Goal: Transaction & Acquisition: Purchase product/service

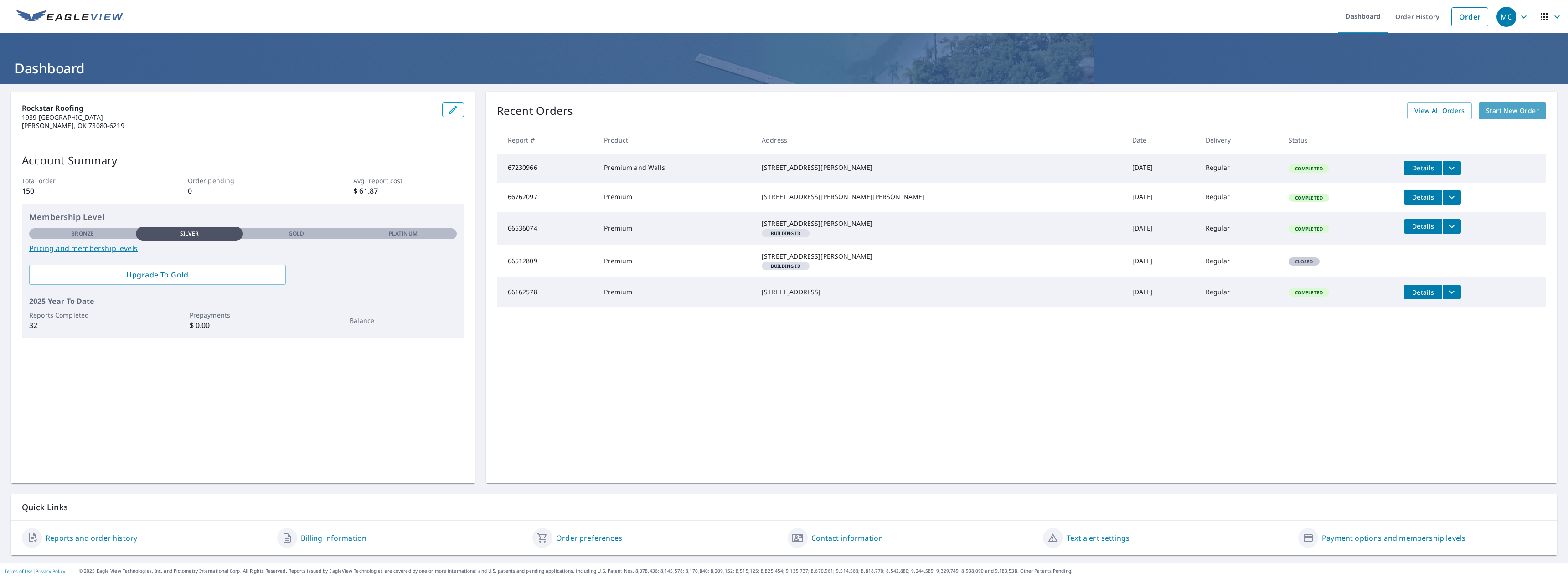
click at [1519, 106] on span "Start New Order" at bounding box center [1512, 111] width 53 height 12
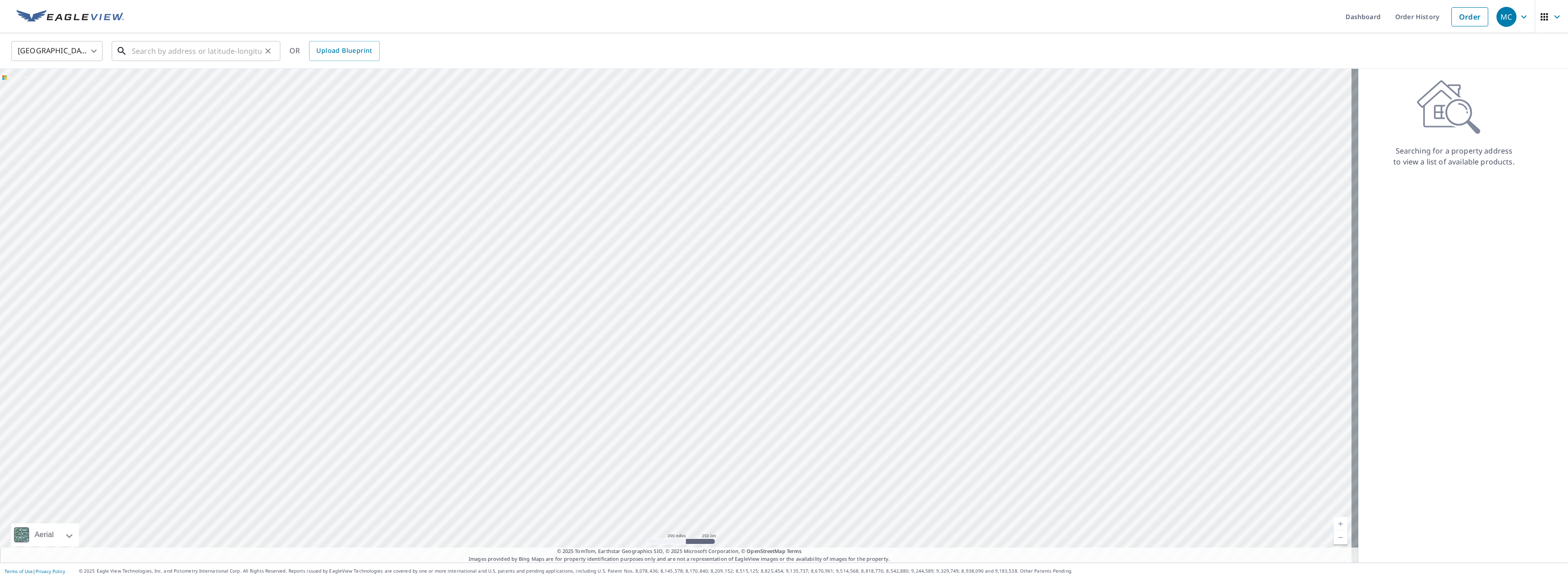
click at [237, 59] on input "text" at bounding box center [196, 51] width 130 height 26
click at [218, 85] on p "[PERSON_NAME], OK 73080" at bounding box center [201, 87] width 143 height 9
type input "[STREET_ADDRESS][PERSON_NAME]"
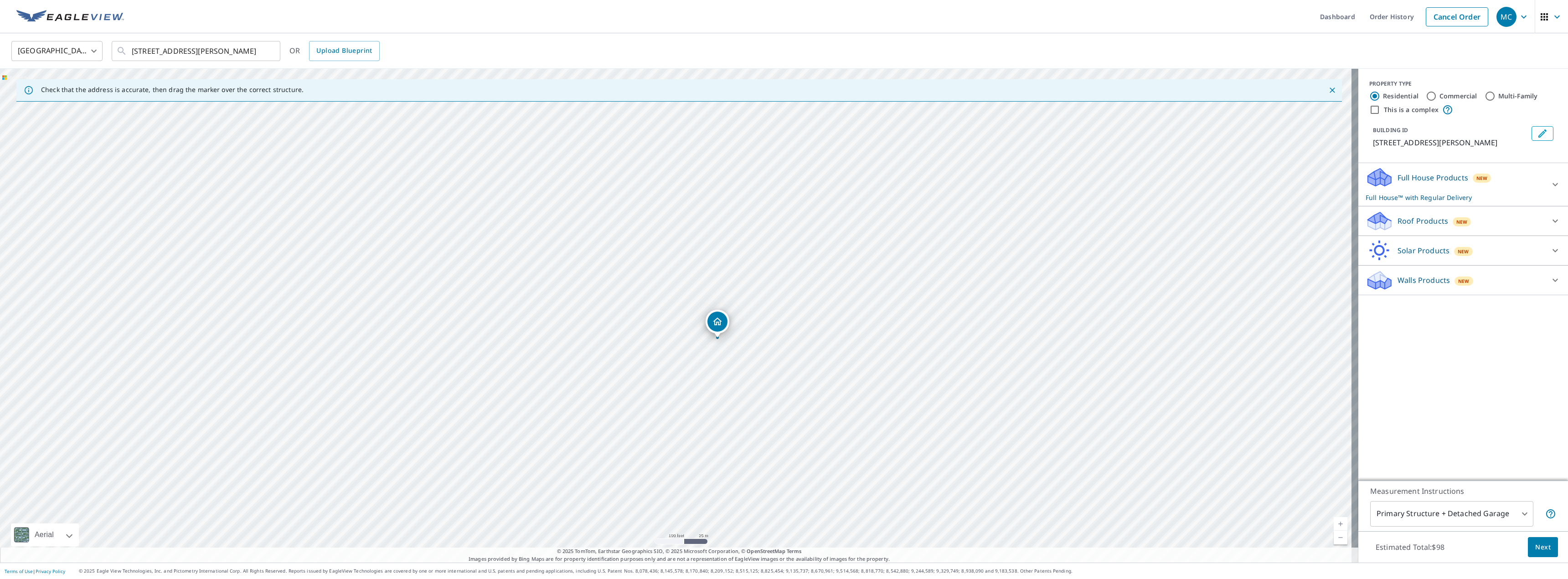
click at [1523, 224] on div "Roof Products New" at bounding box center [1455, 221] width 179 height 21
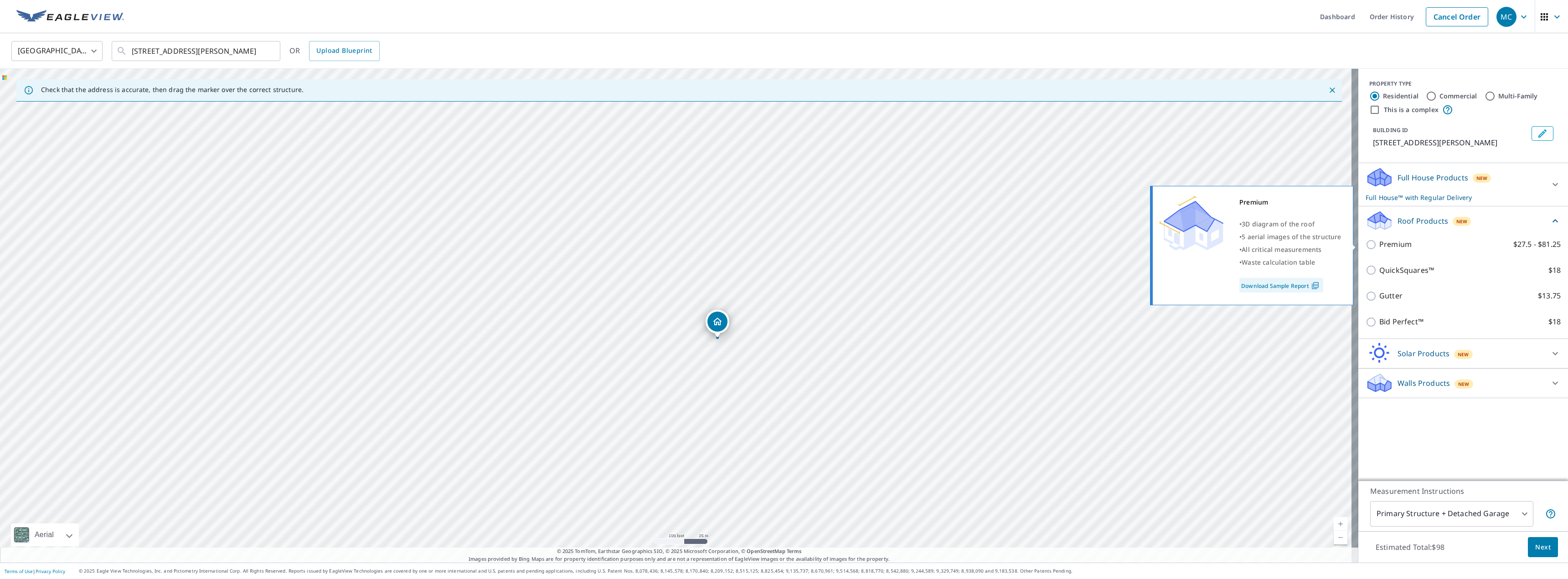
click at [1366, 240] on input "Premium $27.5 - $81.25" at bounding box center [1373, 244] width 13 height 11
checkbox input "true"
checkbox input "false"
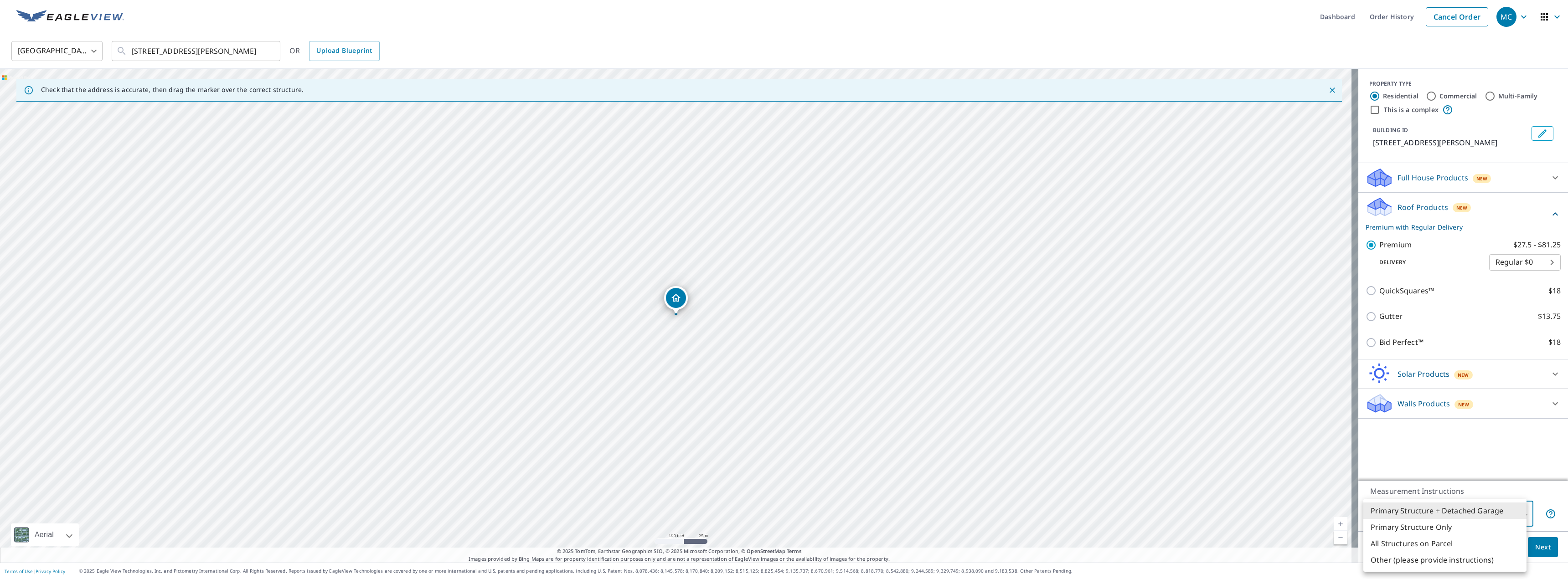
click at [1493, 514] on body "MC MC Dashboard Order History Cancel Order MC [GEOGRAPHIC_DATA] [GEOGRAPHIC_DAT…" at bounding box center [784, 290] width 1568 height 579
click at [1438, 543] on li "All Structures on Parcel" at bounding box center [1445, 543] width 163 height 16
type input "3"
click at [1535, 547] on span "Next" at bounding box center [1542, 547] width 15 height 12
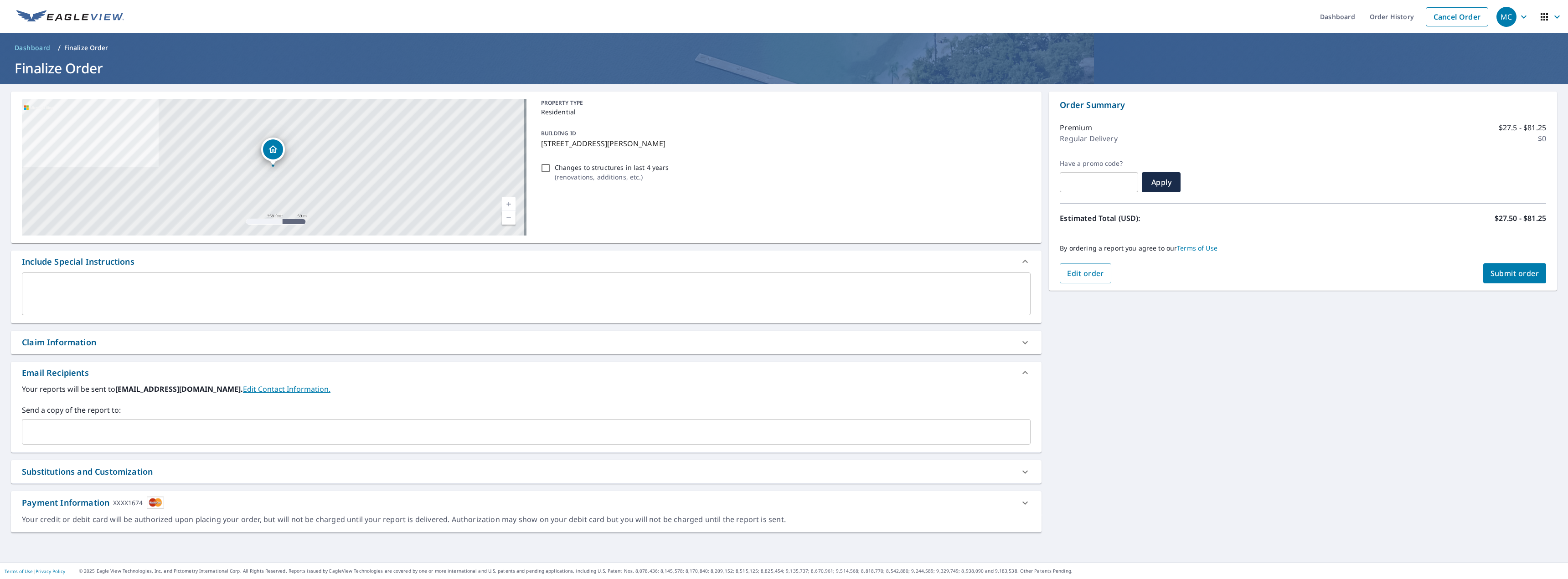
click at [87, 293] on textarea at bounding box center [526, 294] width 996 height 26
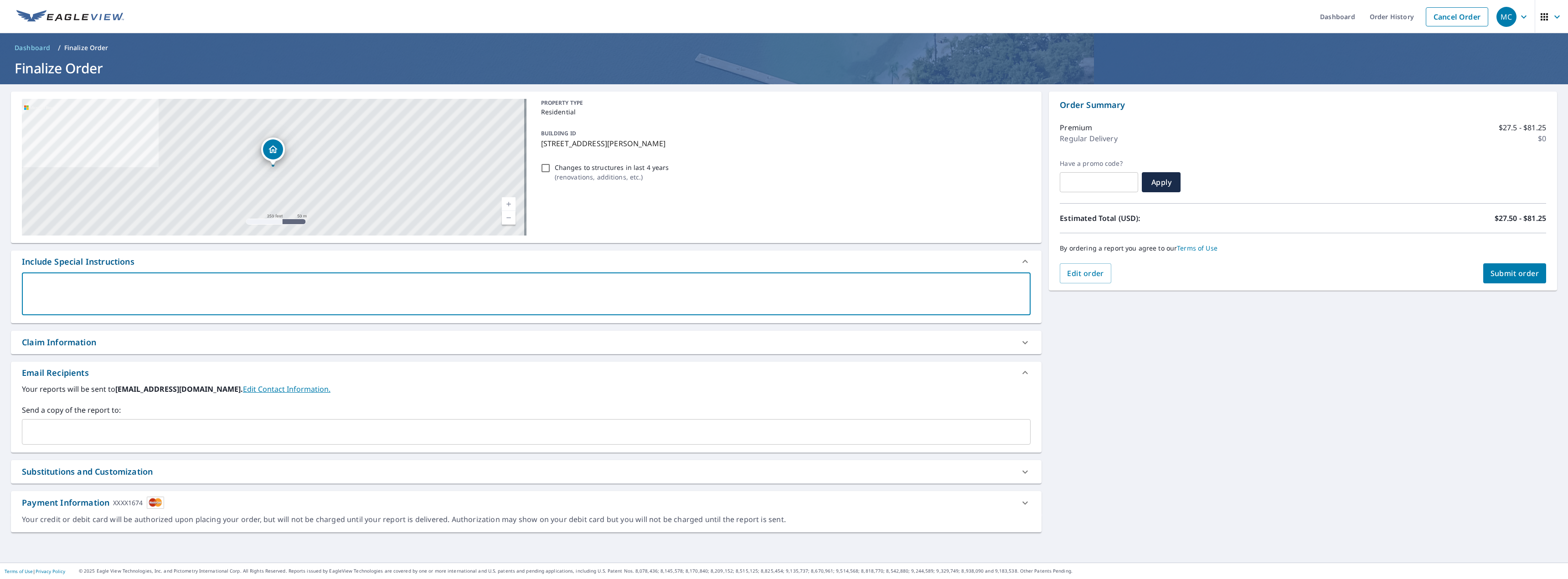
type textarea "P"
type textarea "x"
type textarea "Pl"
type textarea "x"
type textarea "Ple"
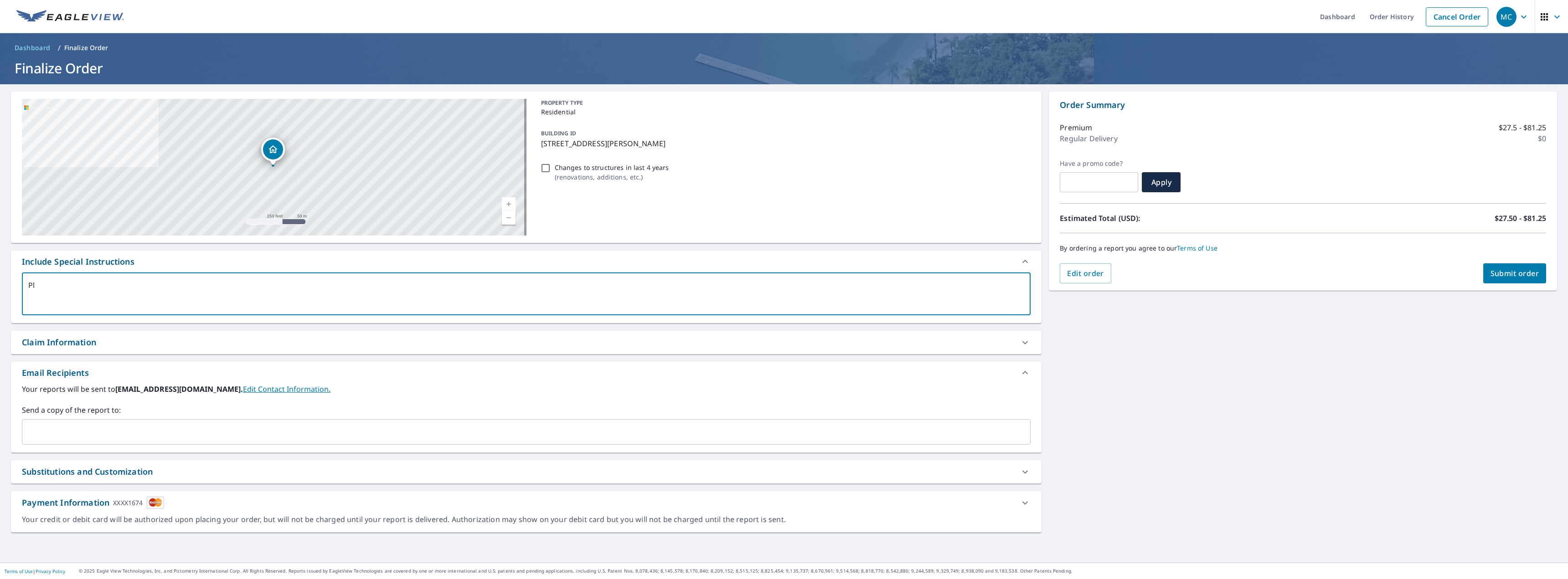
type textarea "x"
type textarea "Plea"
type textarea "x"
type textarea "Pleas"
type textarea "x"
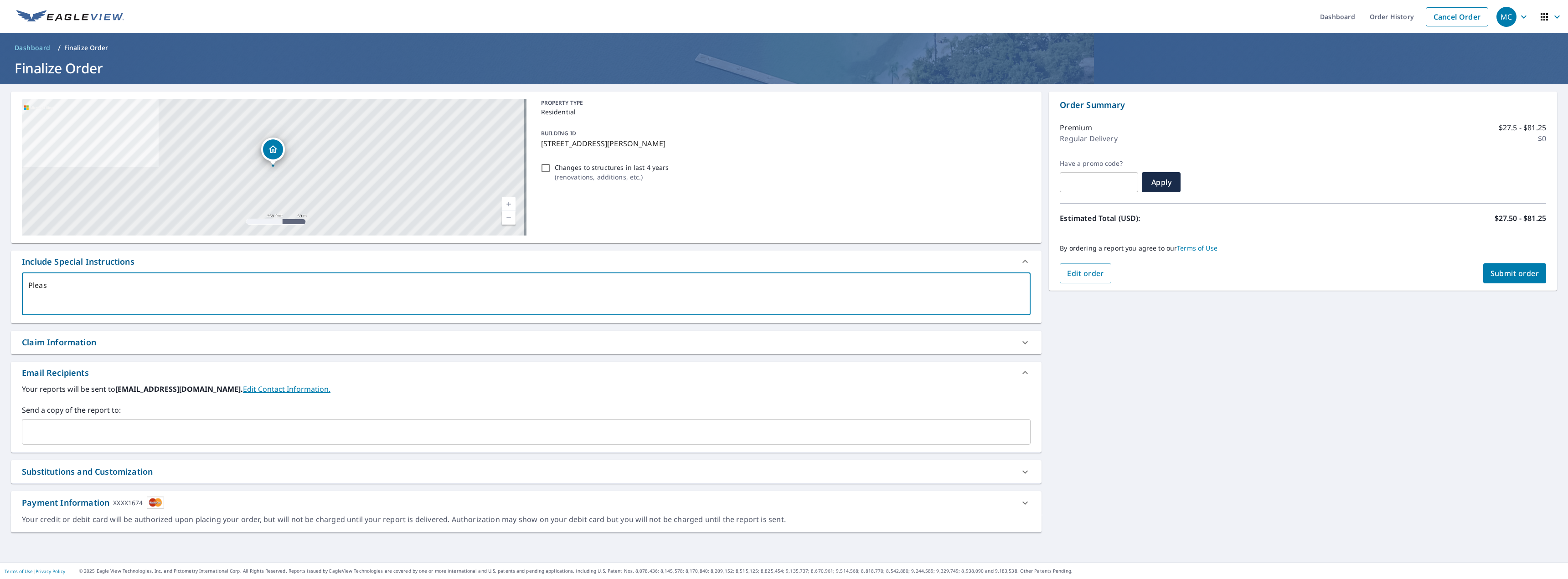
type textarea "Please"
type textarea "x"
type textarea "Please"
type textarea "x"
type textarea "Please n"
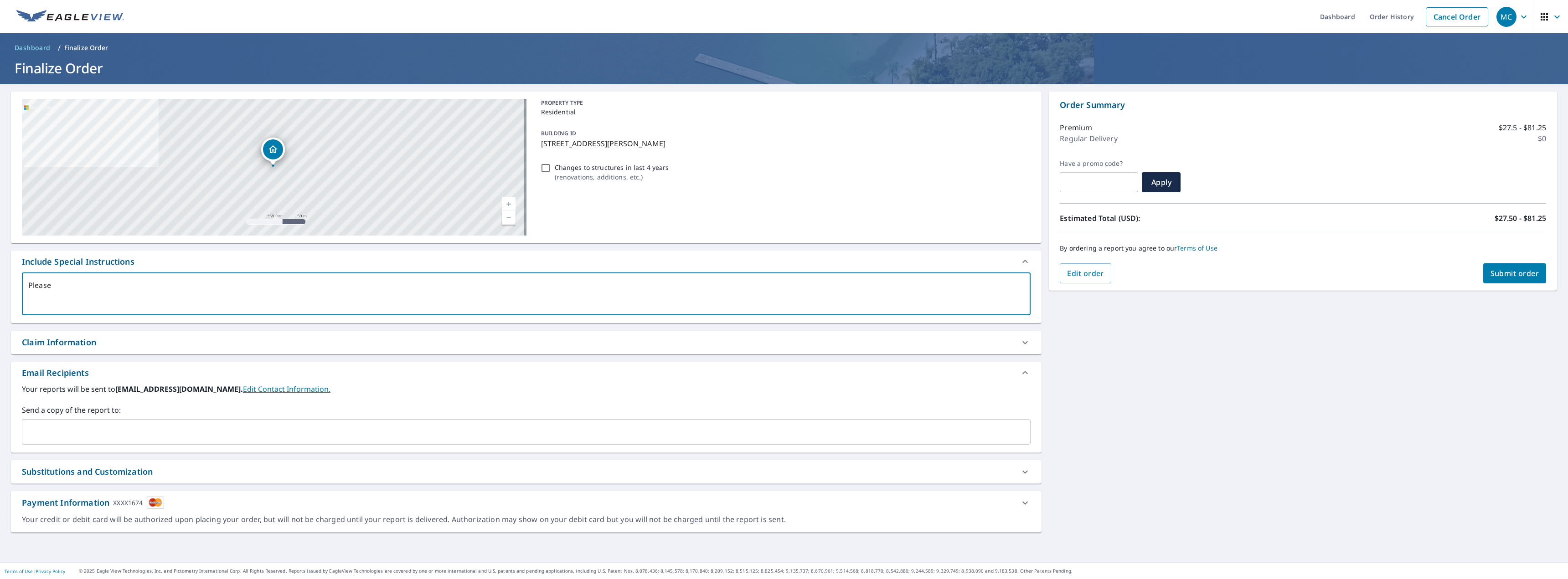
type textarea "x"
type textarea "Please"
type textarea "x"
type textarea "Please i"
type textarea "x"
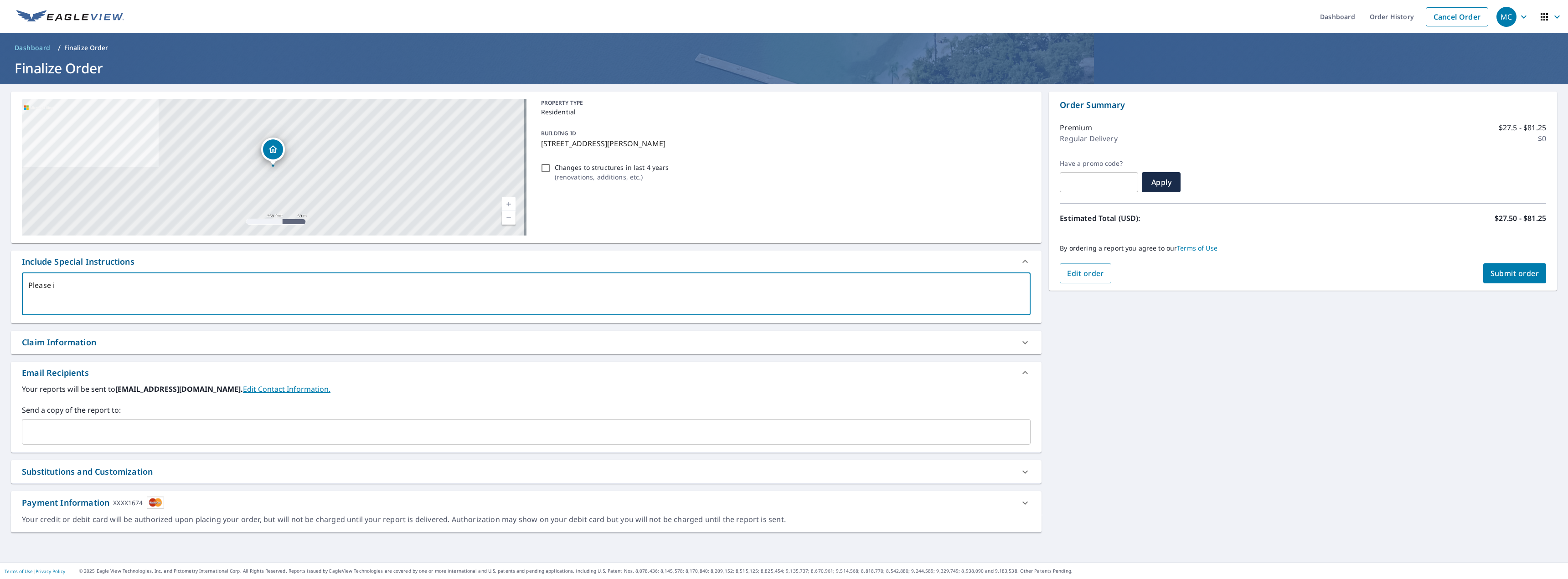
type textarea "Please in"
type textarea "x"
type textarea "Please inc"
type textarea "x"
type textarea "Please incl"
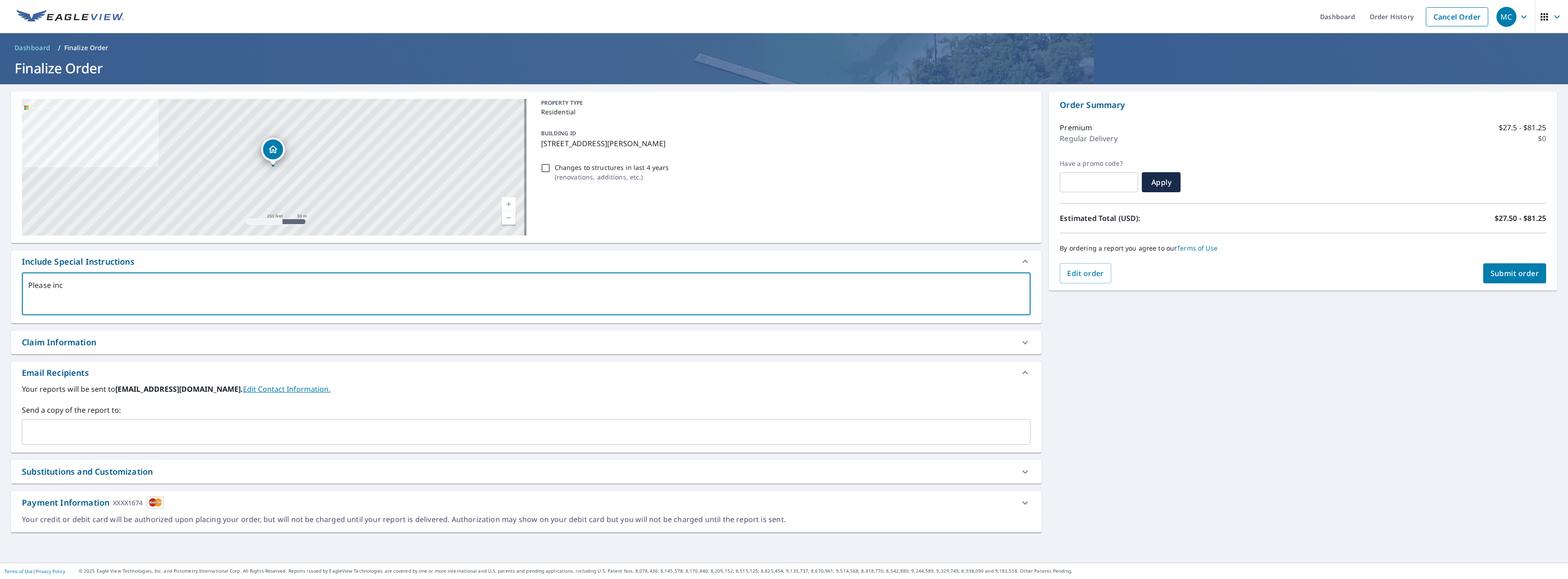
type textarea "x"
type textarea "Please inclu"
type textarea "x"
type textarea "Please incluf"
type textarea "x"
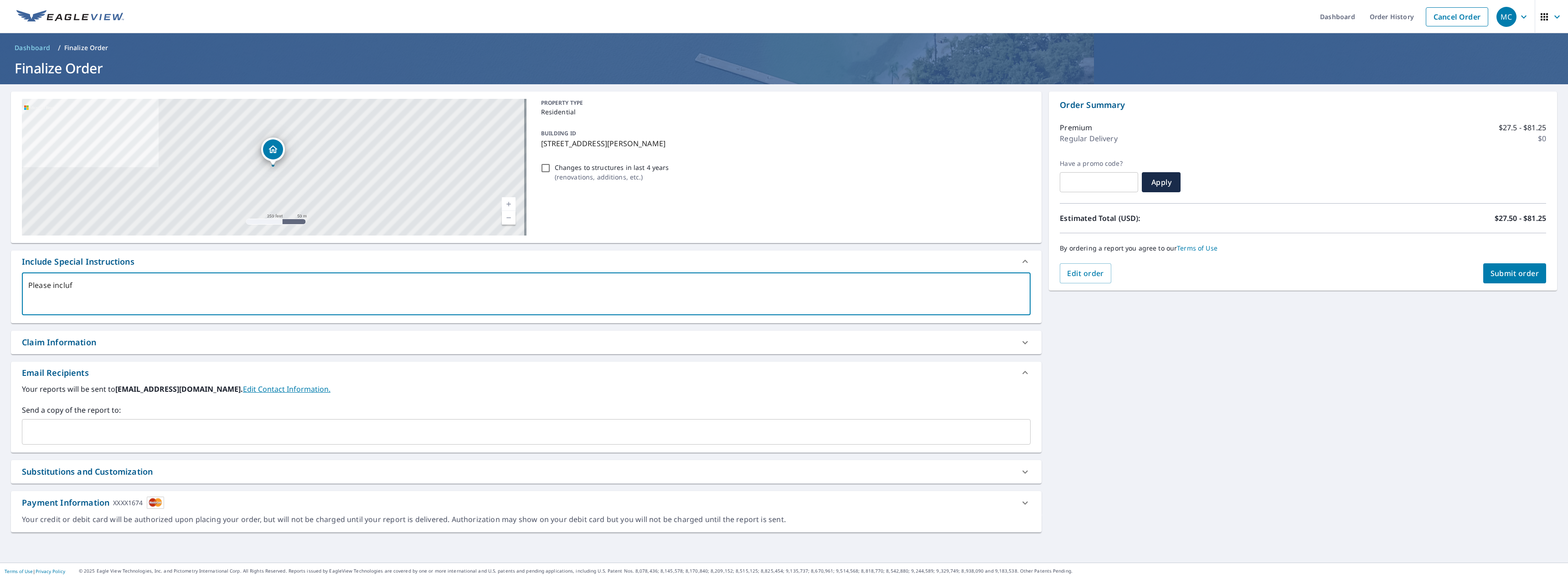
type textarea "Please inclufe"
type textarea "x"
type textarea "Please incluf"
type textarea "x"
type textarea "Please inclu"
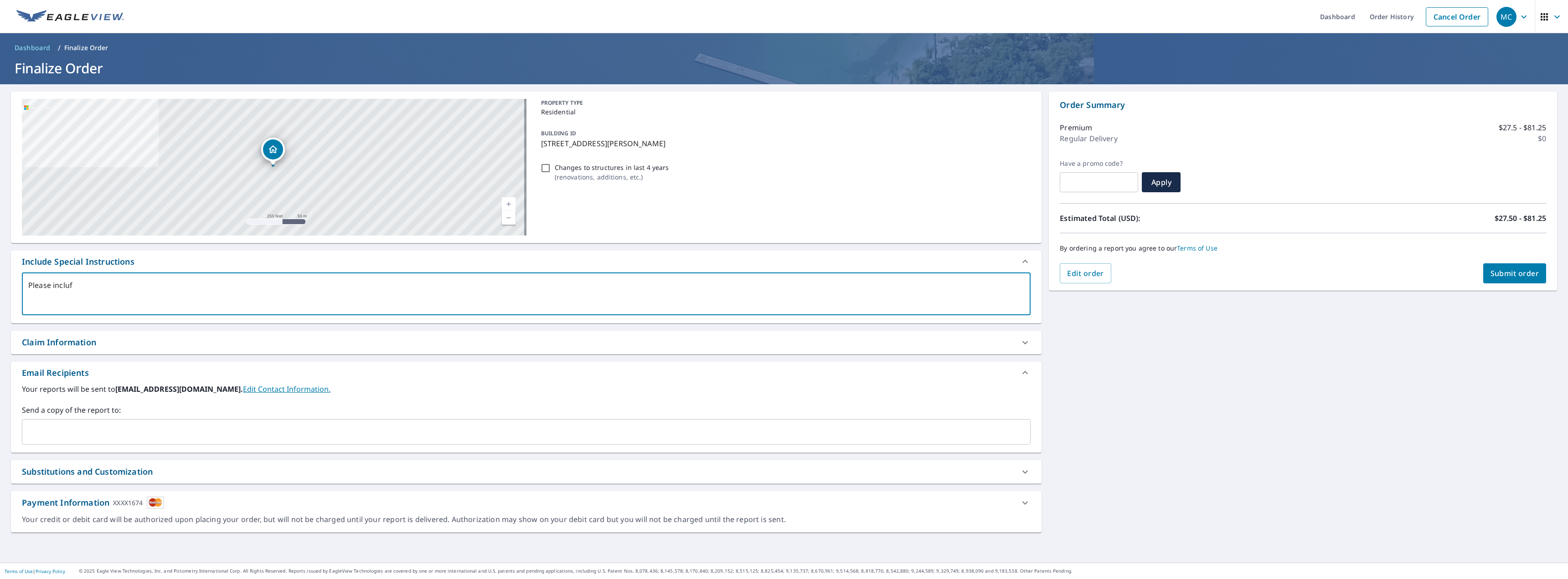
type textarea "x"
type textarea "Please includ"
type textarea "x"
type textarea "Please include"
type textarea "x"
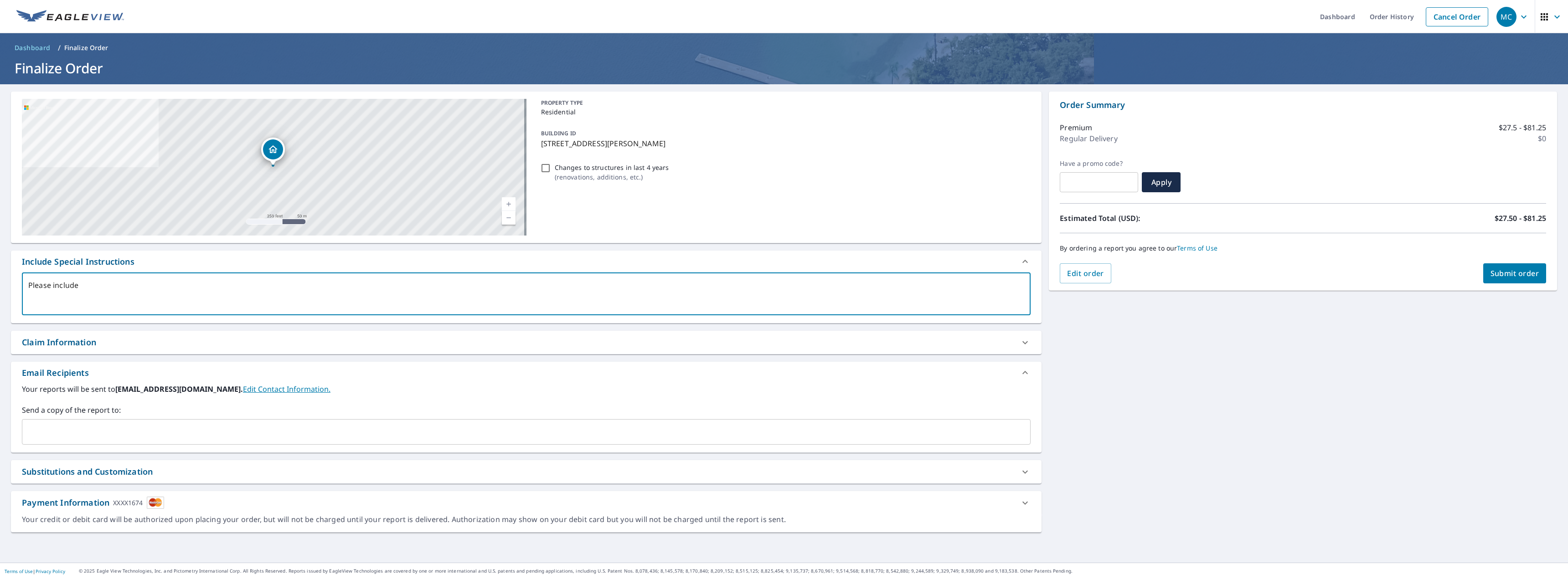
type textarea "Please include"
type textarea "x"
type textarea "Please include A"
type textarea "x"
type textarea "Please include AL"
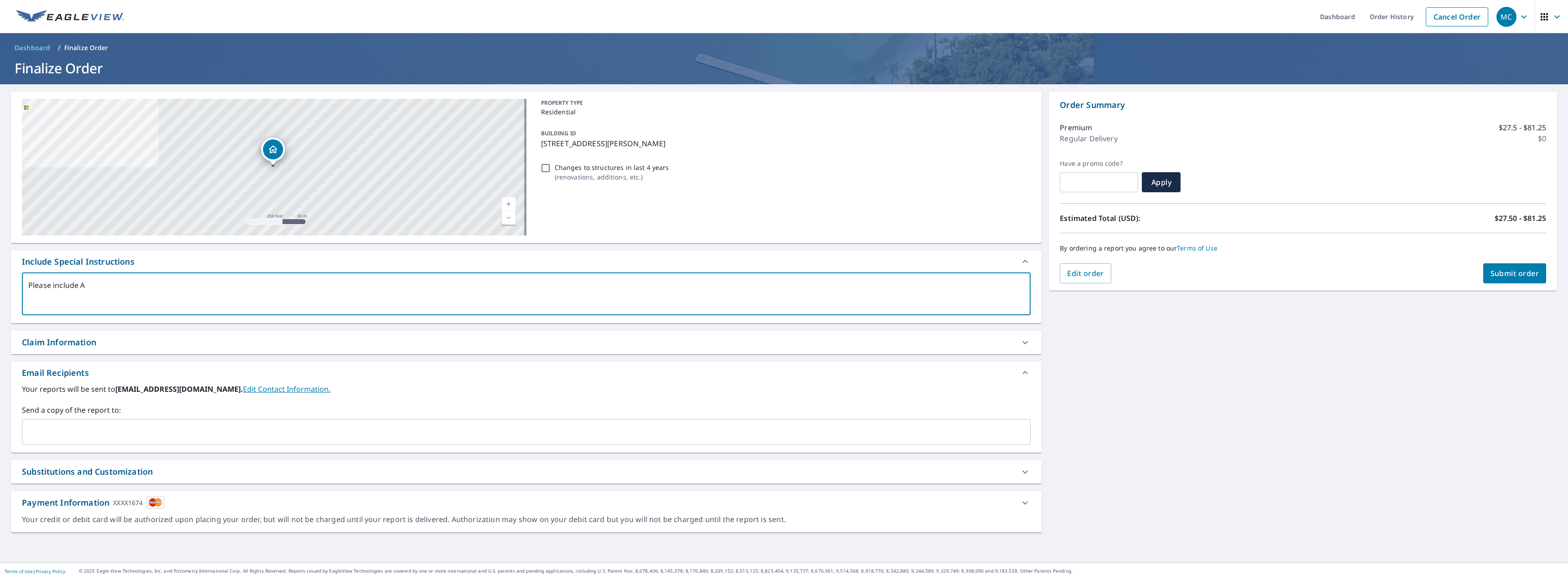
type textarea "x"
type textarea "Please include ALL"
type textarea "x"
type textarea "Please include ALL"
type textarea "x"
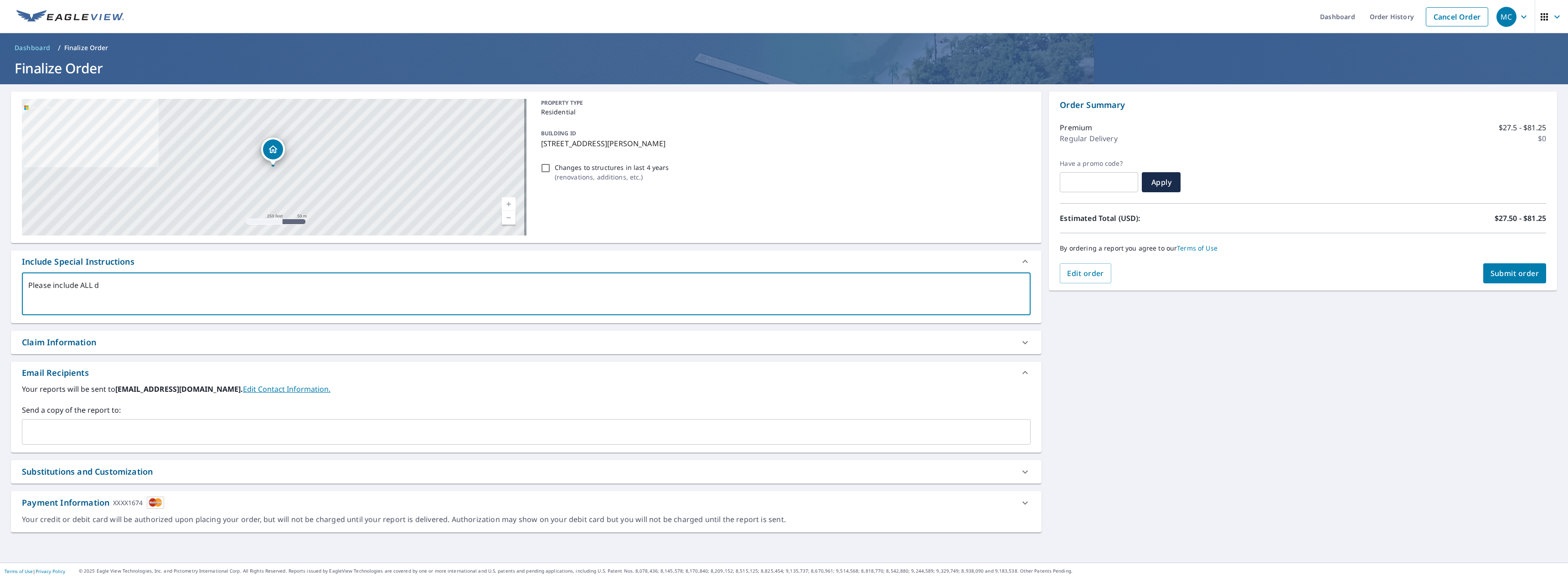
type textarea "Please include ALL ds"
type textarea "x"
type textarea "Please include ALL d"
type textarea "x"
type textarea "Please include ALL"
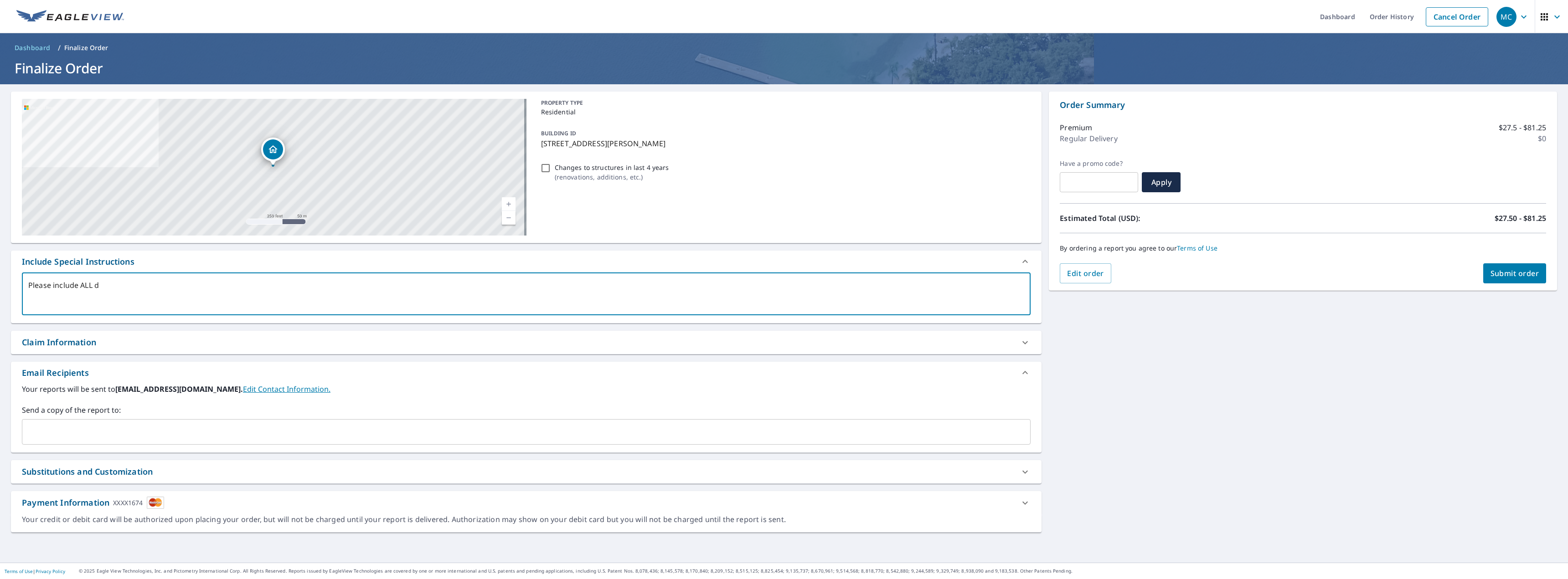
type textarea "x"
type textarea "Please include ALL s"
type textarea "x"
type textarea "Please include ALL st"
type textarea "x"
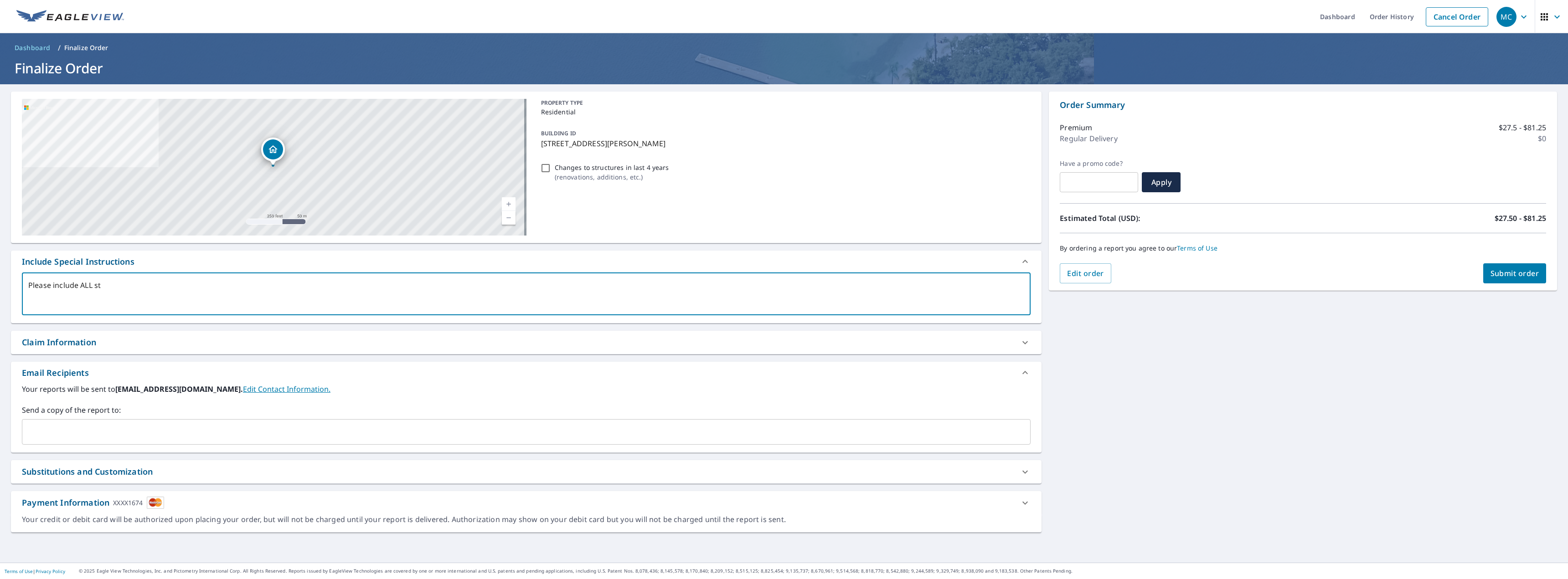
type textarea "Please include ALL str"
type textarea "x"
type textarea "Please include ALL stru"
type textarea "x"
type textarea "Please include ALL struc"
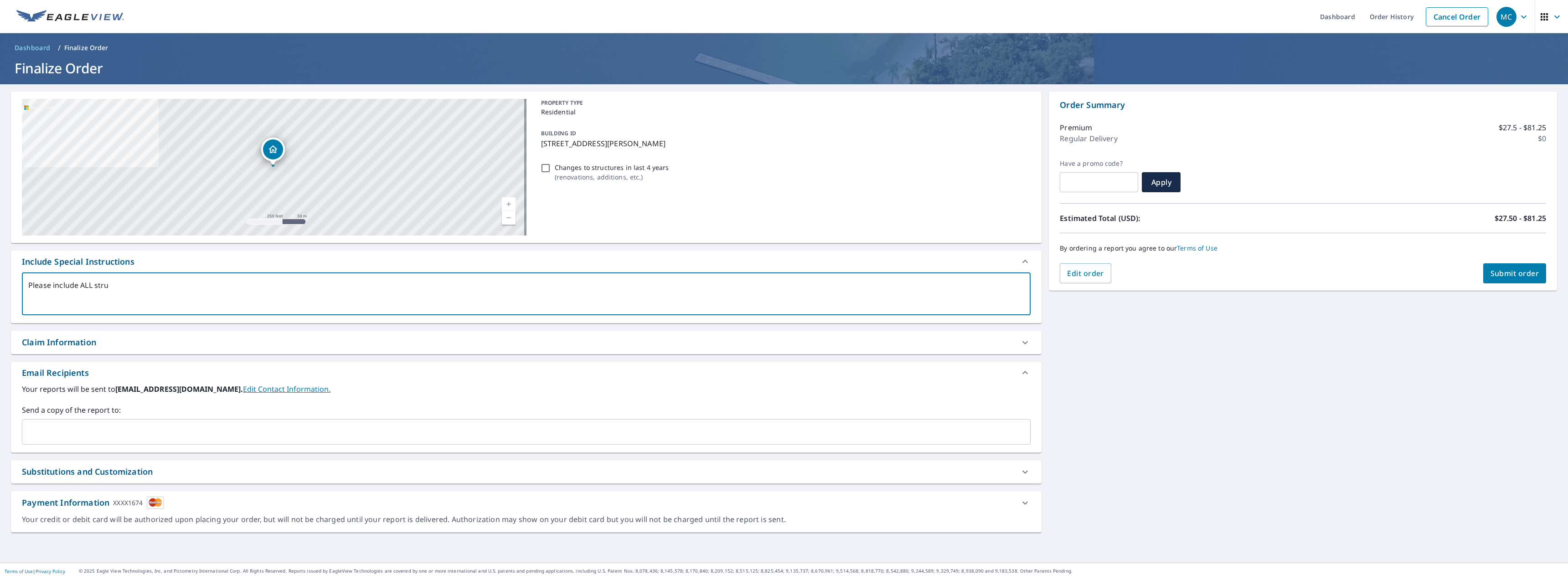
type textarea "x"
type textarea "Please include ALL struct"
type textarea "x"
type textarea "Please include ALL structu"
type textarea "x"
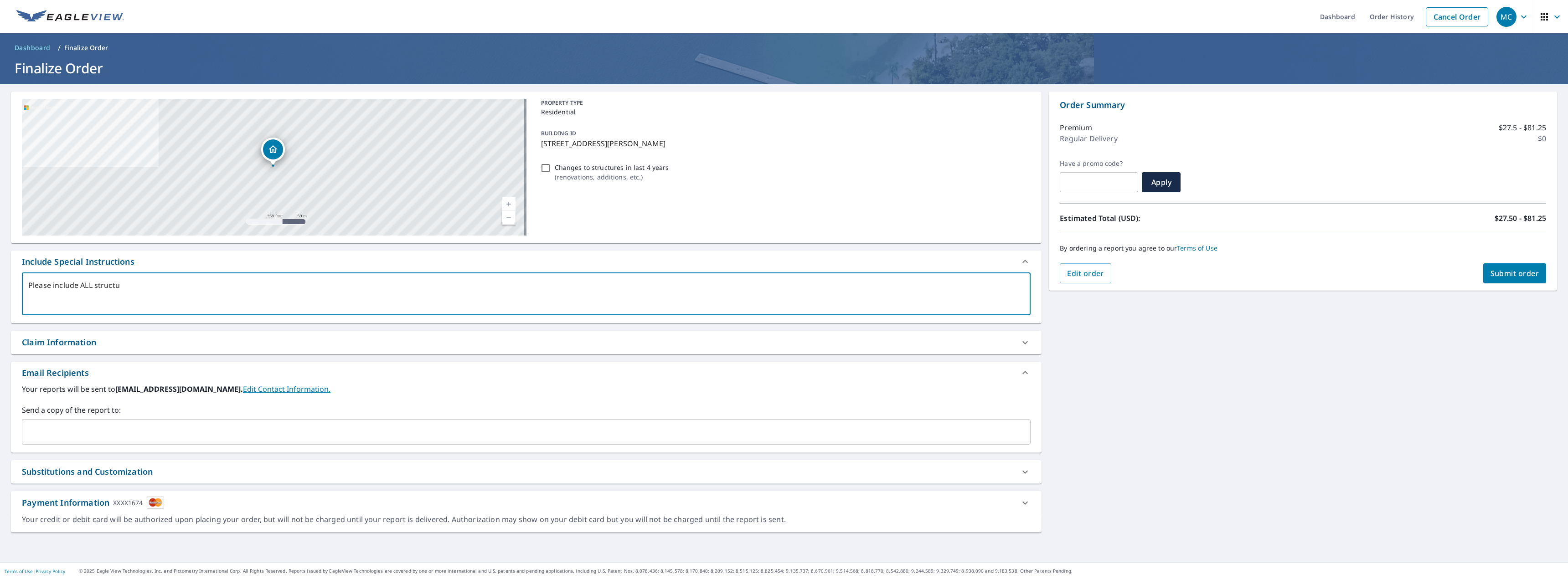
type textarea "Please include ALL structur"
type textarea "x"
type textarea "Please include ALL structure"
type textarea "x"
type textarea "Please include ALL structures"
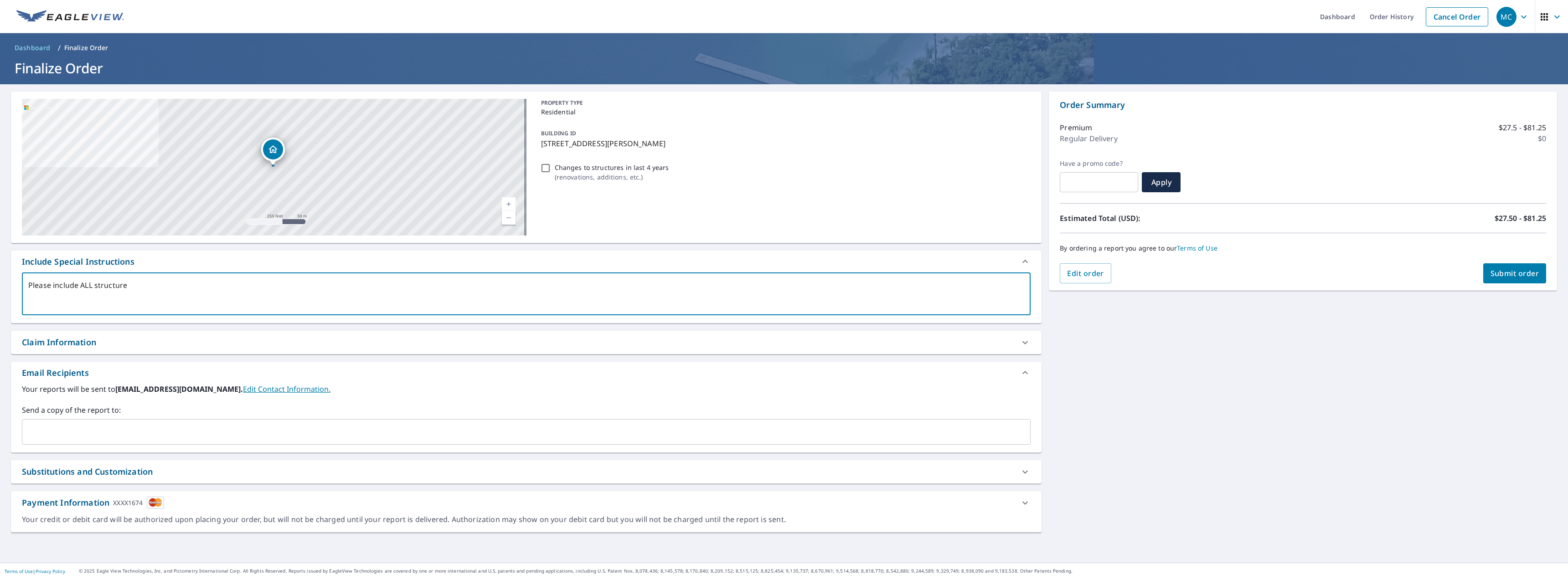
type textarea "x"
type textarea "Please include ALL structures/"
type textarea "x"
type textarea "Please include ALL structures/"
type textarea "x"
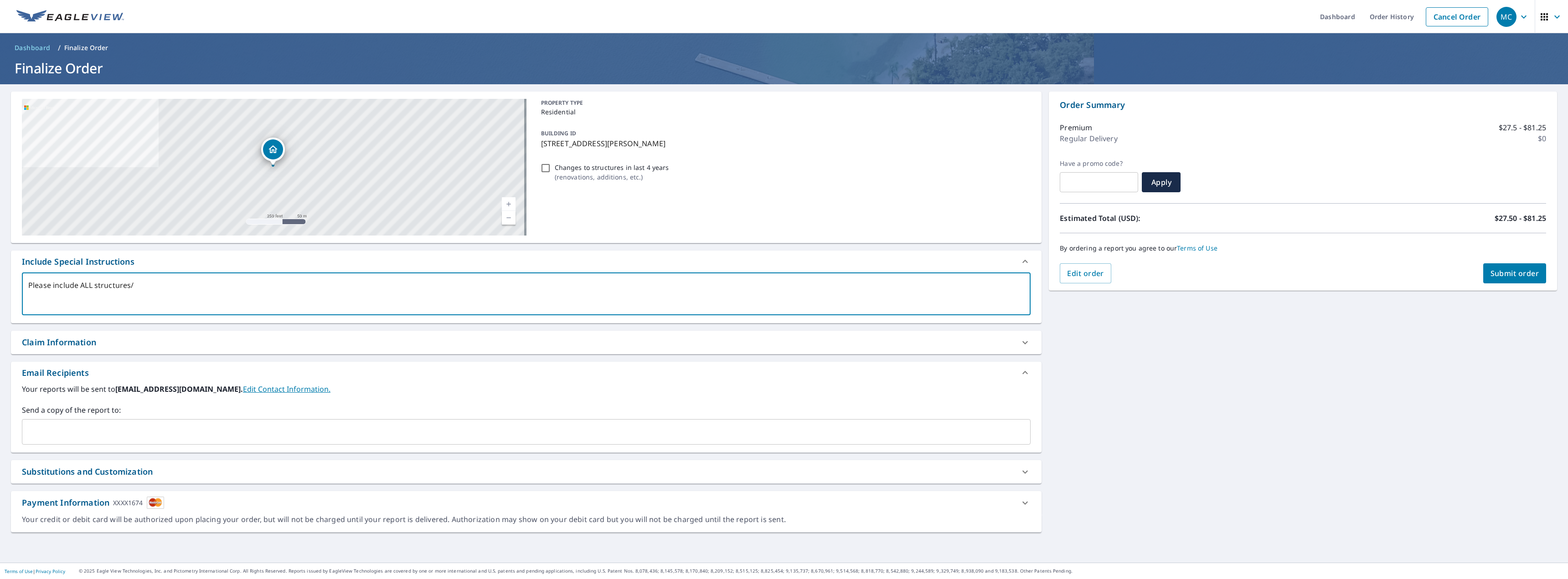
type textarea "Please include ALL structures/"
type textarea "x"
type textarea "Please include ALL structures"
type textarea "x"
type textarea "Please include ALL structures!"
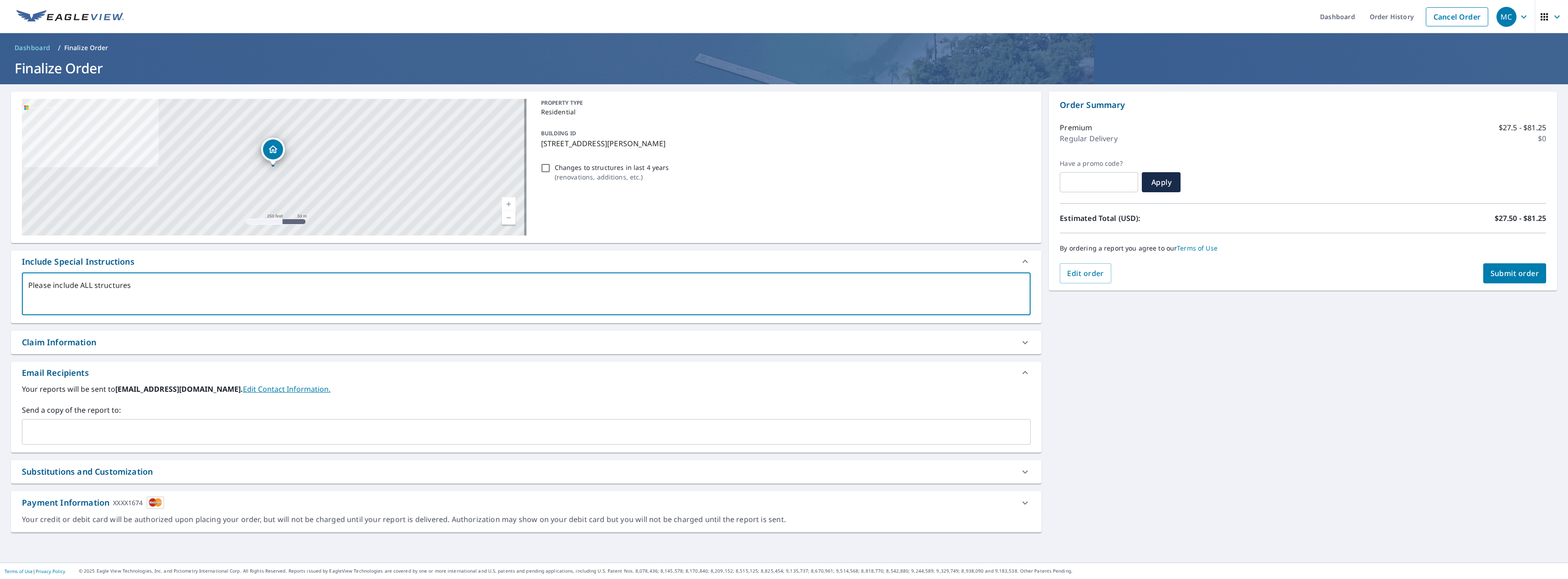
type textarea "x"
type textarea "Please include ALL structures!"
type textarea "x"
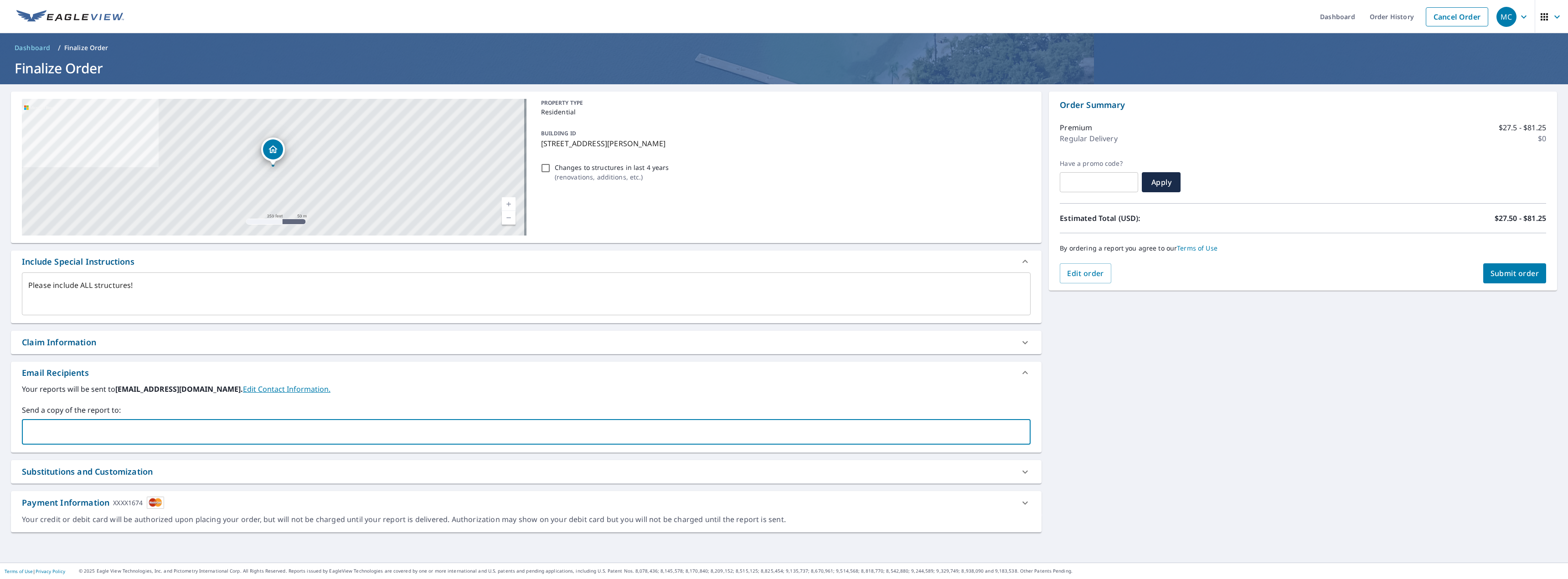
click at [108, 431] on input "text" at bounding box center [519, 432] width 987 height 17
type input "[EMAIL_ADDRESS][DOMAIN_NAME]"
type textarea "x"
type input "[EMAIL_ADDRESS][DOMAIN_NAME]"
type textarea "x"
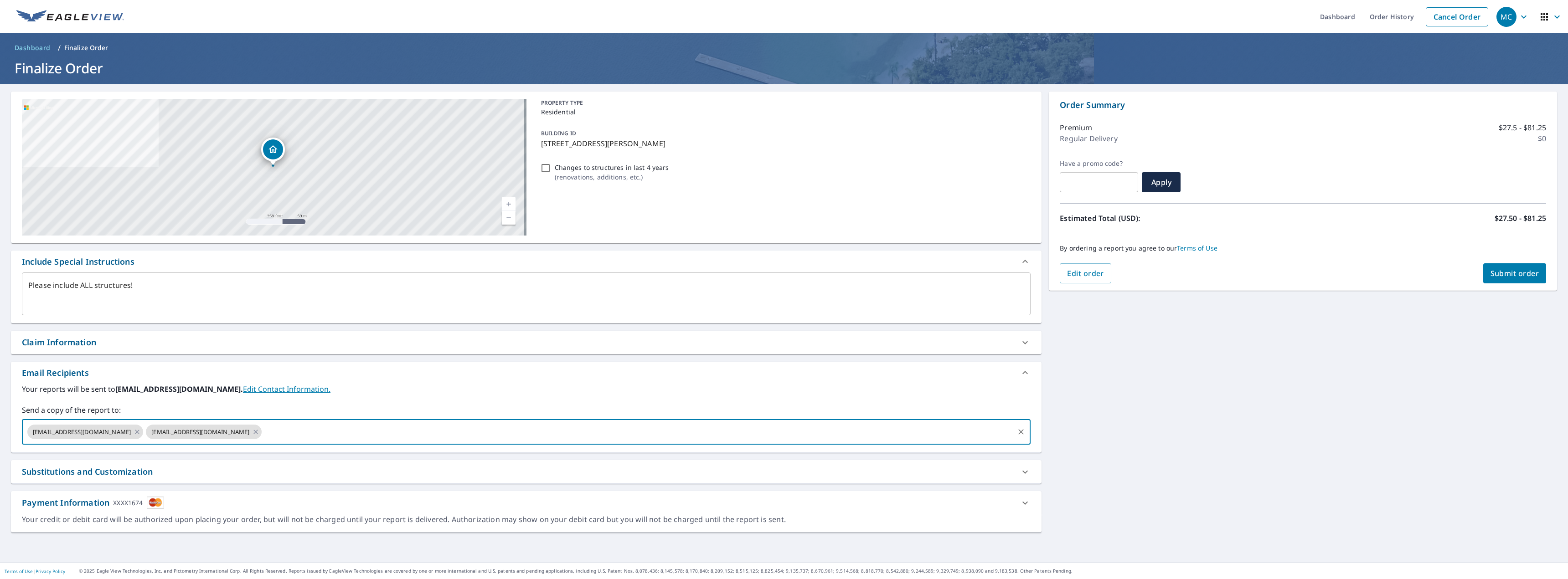
click at [1505, 279] on button "Submit order" at bounding box center [1515, 273] width 63 height 20
type textarea "x"
